Goal: Information Seeking & Learning: Learn about a topic

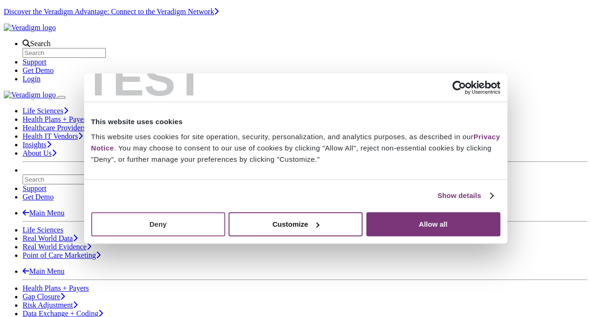
click at [175, 219] on button "Deny" at bounding box center [158, 224] width 134 height 24
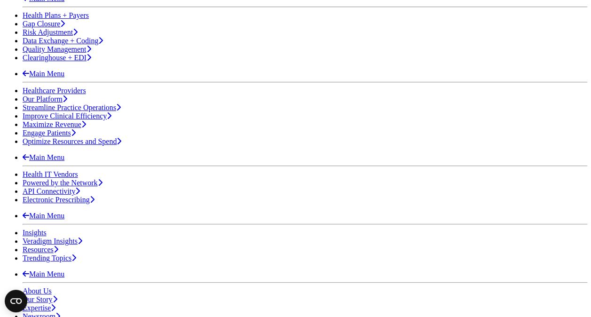
scroll to position [329, 0]
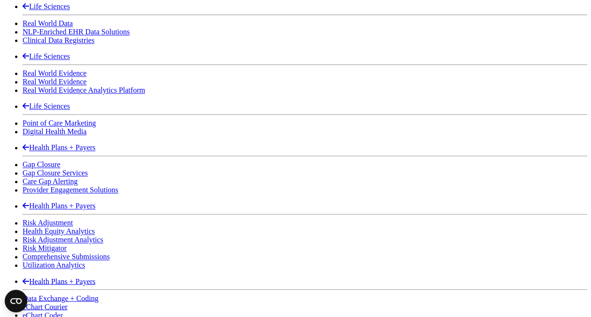
scroll to position [612, 0]
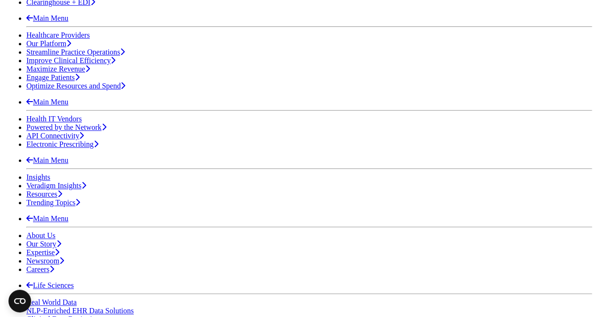
scroll to position [329, 0]
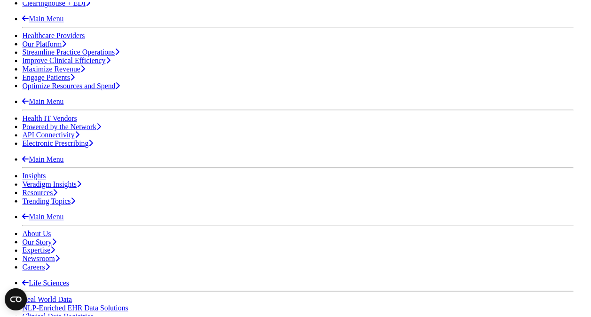
scroll to position [0, 0]
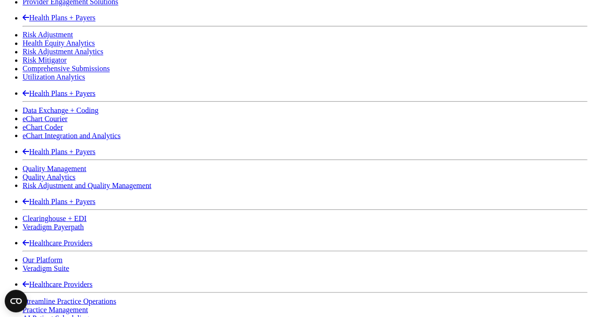
scroll to position [800, 0]
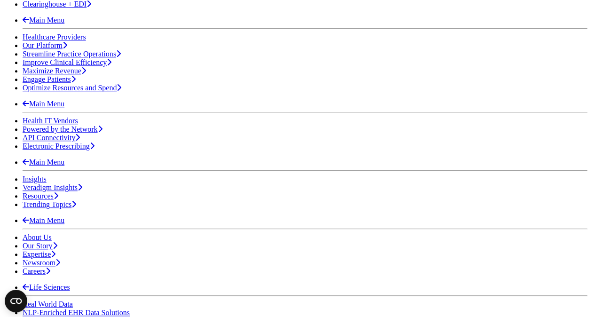
scroll to position [376, 0]
